Goal: Task Accomplishment & Management: Manage account settings

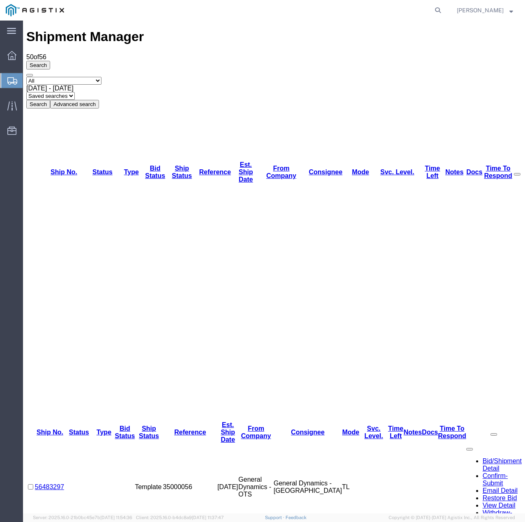
drag, startPoint x: 23, startPoint y: 21, endPoint x: 47, endPoint y: 242, distance: 223.1
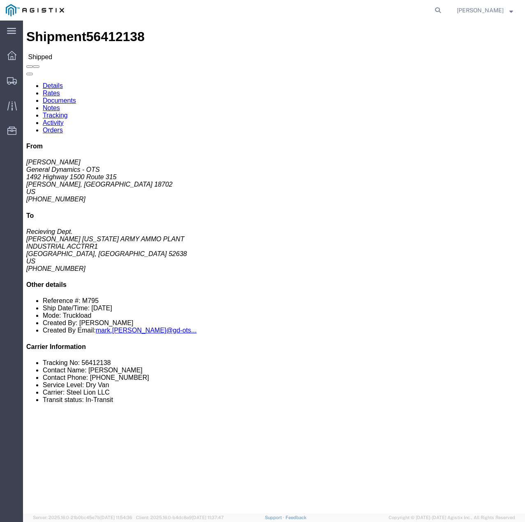
click link "Tracking"
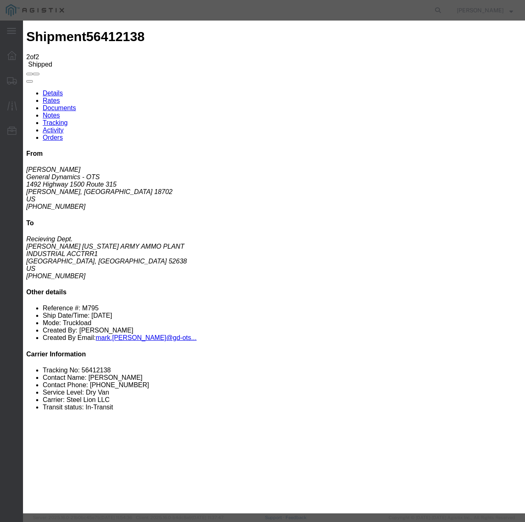
type input "[DATE]"
type input "1:00 PM"
select select "DELIVRED"
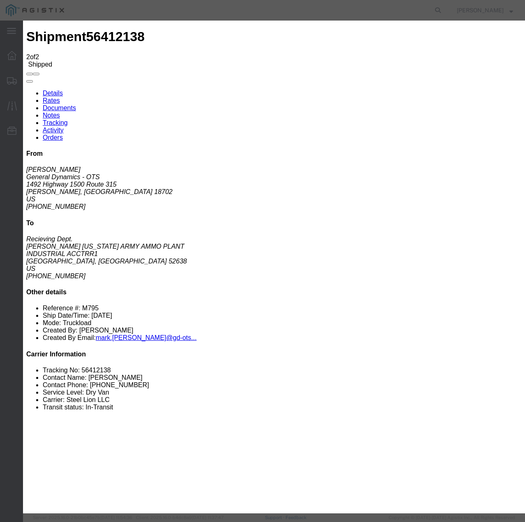
select select "22873"
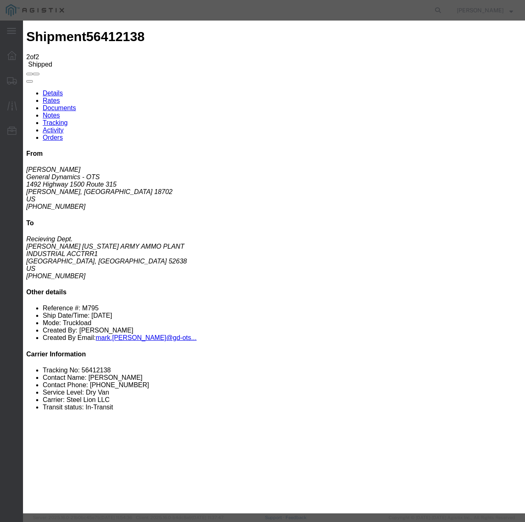
select select "TL"
